Goal: Check status: Check status

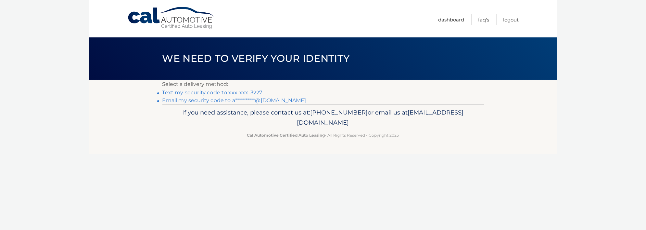
click at [210, 101] on link "**********" at bounding box center [234, 100] width 144 height 6
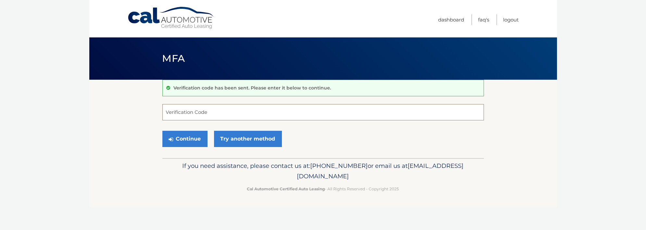
paste input "280499"
type input "280499"
click at [189, 138] on button "Continue" at bounding box center [184, 139] width 45 height 16
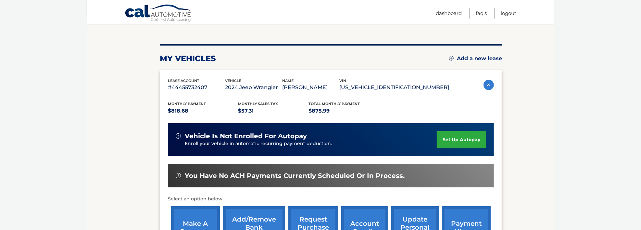
scroll to position [130, 0]
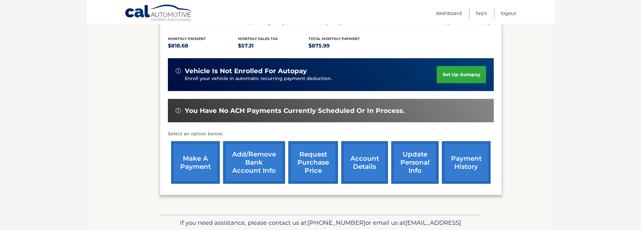
click at [452, 164] on link "payment history" at bounding box center [466, 162] width 49 height 43
